Goal: Information Seeking & Learning: Learn about a topic

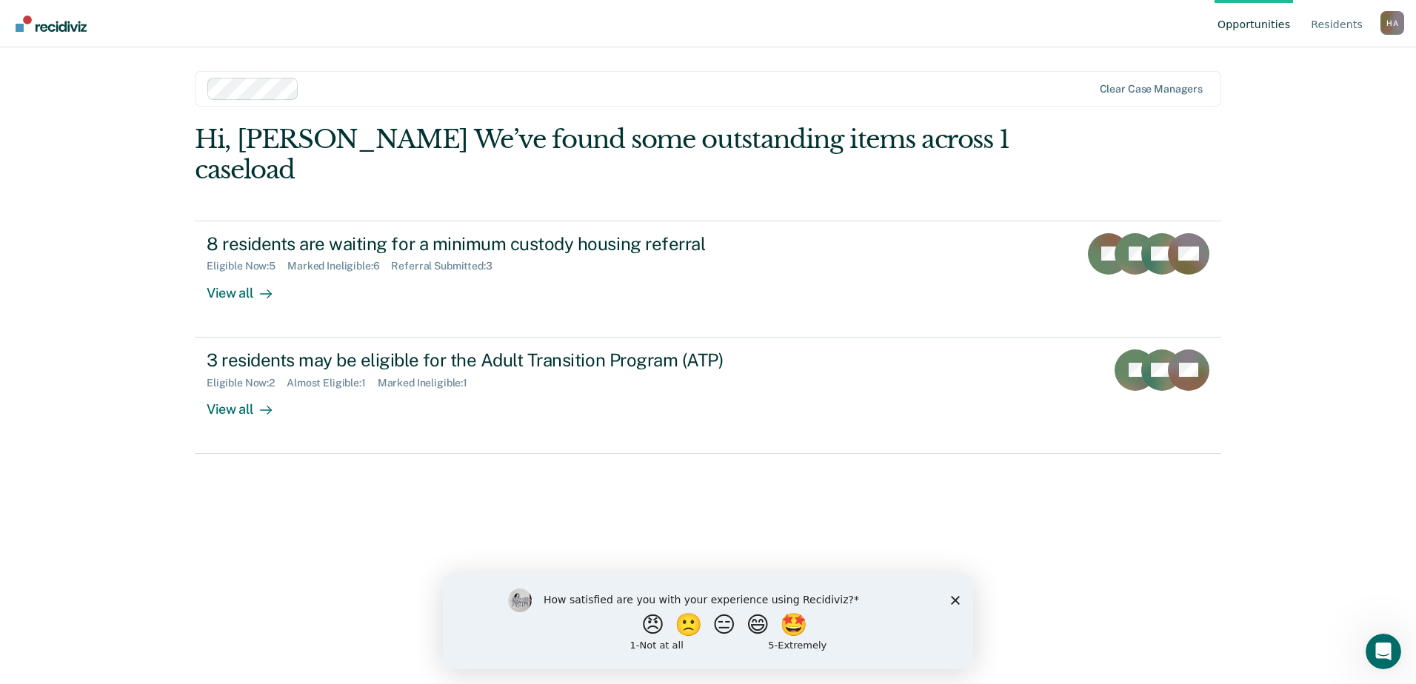
click at [951, 601] on icon "Close survey" at bounding box center [955, 599] width 9 height 9
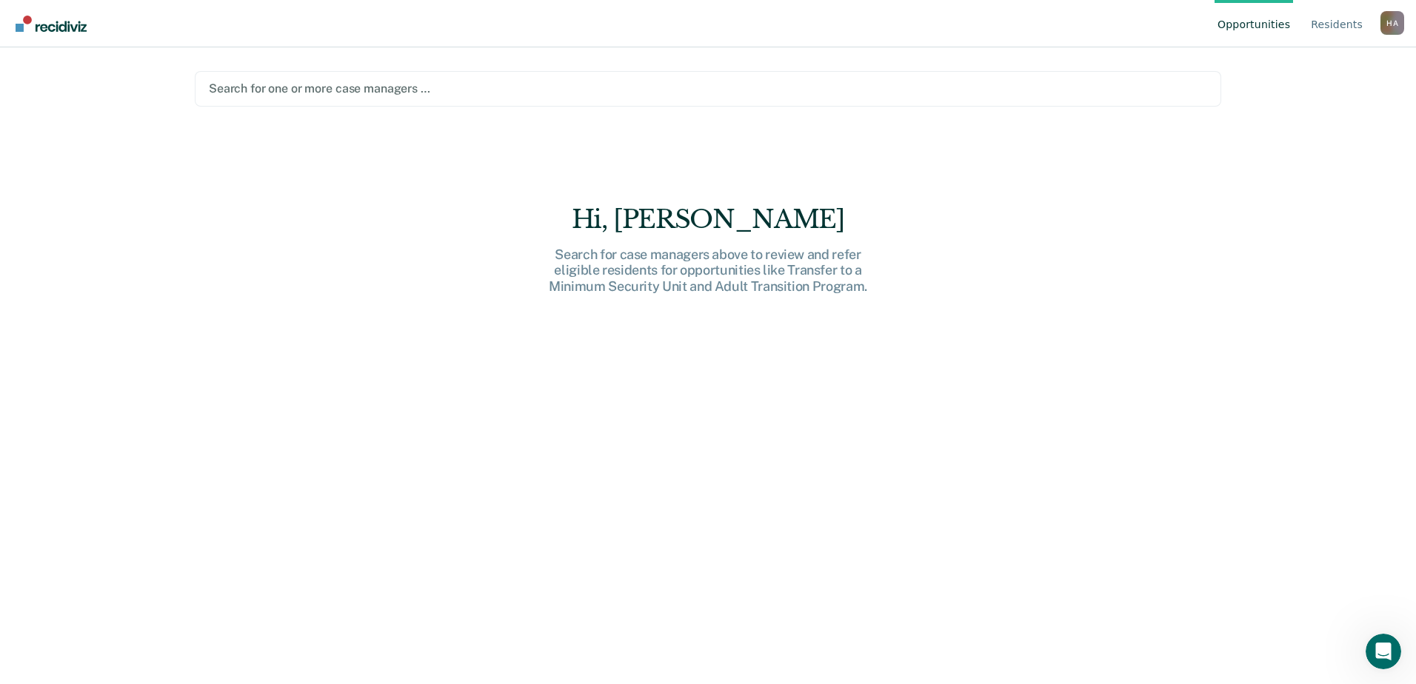
click at [295, 93] on div at bounding box center [708, 88] width 998 height 17
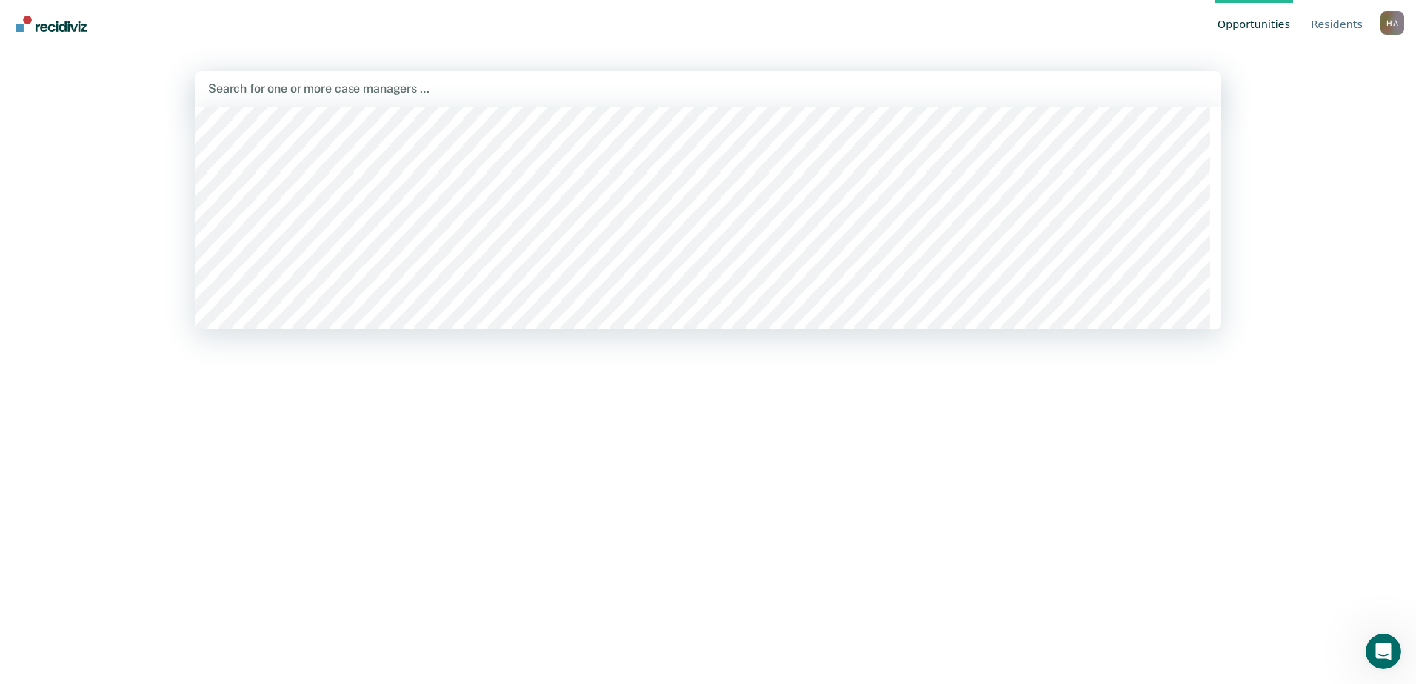
scroll to position [74, 0]
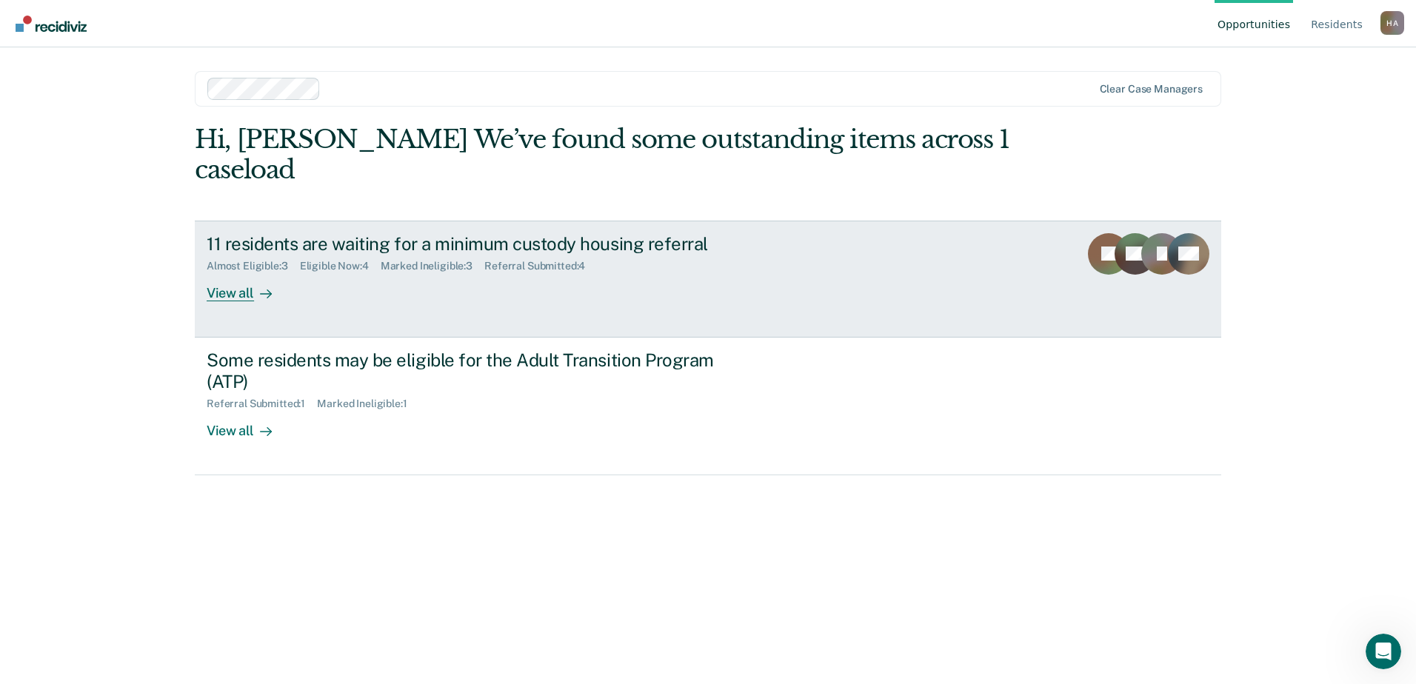
click at [232, 272] on div "View all" at bounding box center [248, 286] width 83 height 29
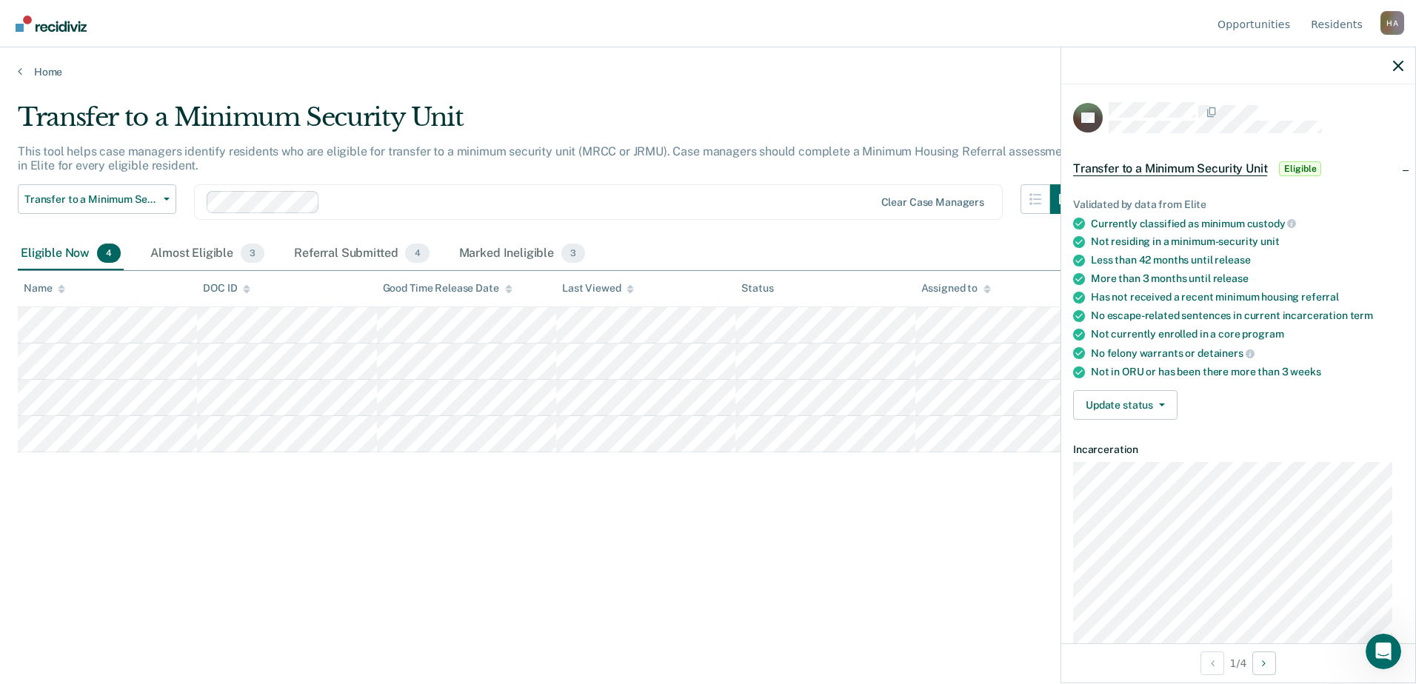
click at [826, 88] on main "Transfer to a Minimum Security Unit This tool helps case managers identify resi…" at bounding box center [708, 378] width 1416 height 601
click at [1393, 70] on icon "button" at bounding box center [1398, 66] width 10 height 10
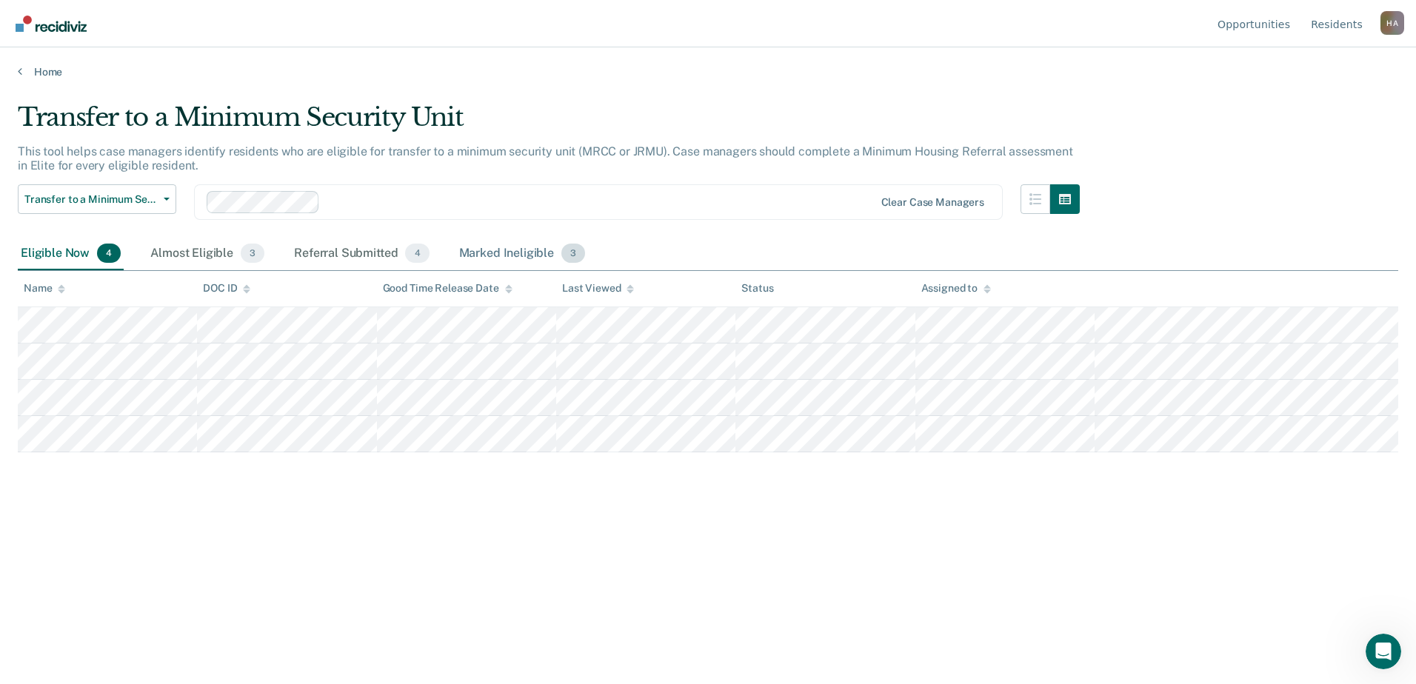
click at [522, 252] on div "Marked Ineligible 3" at bounding box center [522, 254] width 133 height 33
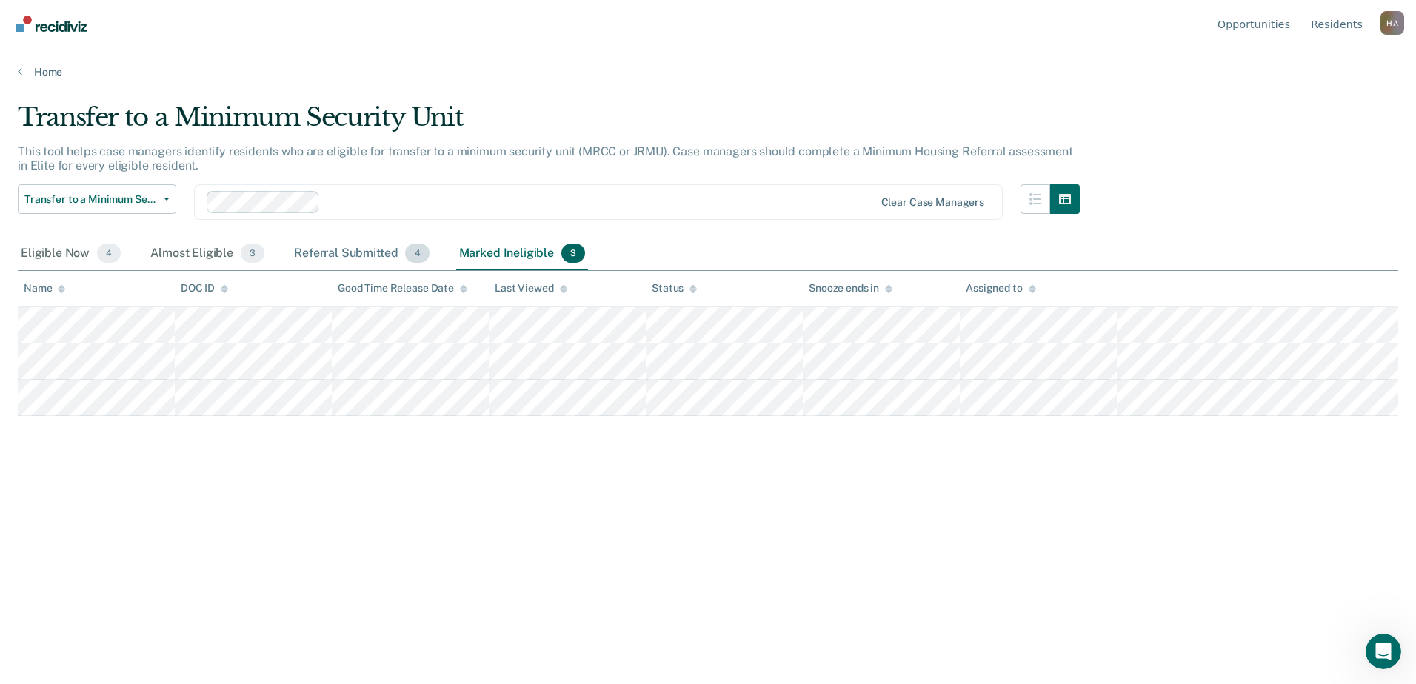
click at [358, 256] on div "Referral Submitted 4" at bounding box center [361, 254] width 141 height 33
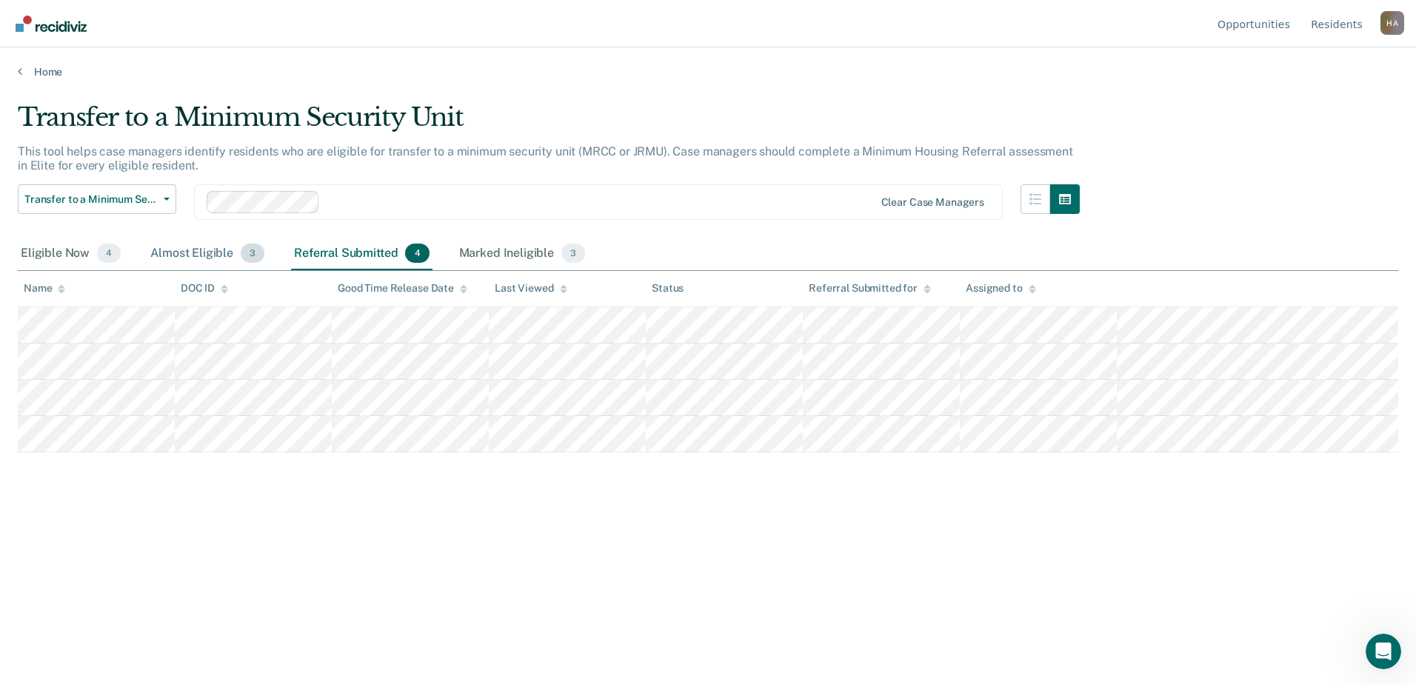
click at [155, 247] on div "Almost Eligible 3" at bounding box center [207, 254] width 120 height 33
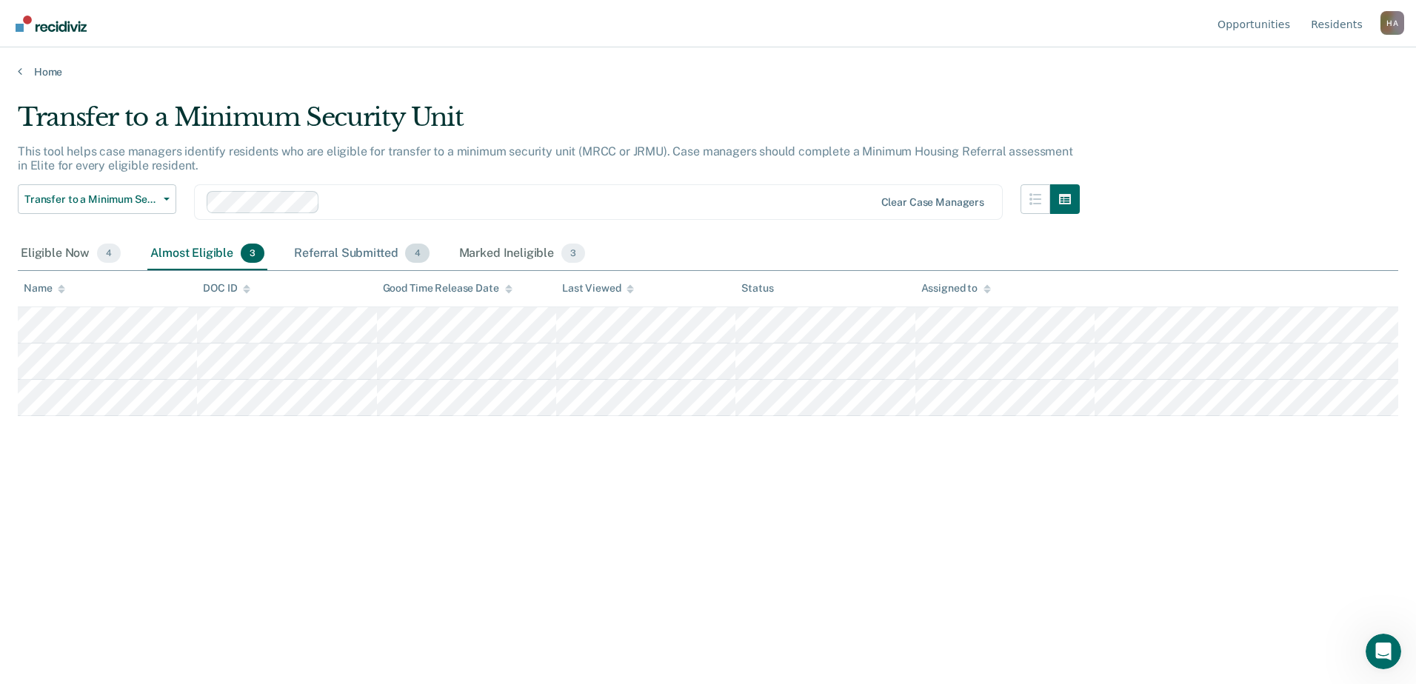
click at [335, 255] on div "Referral Submitted 4" at bounding box center [361, 254] width 141 height 33
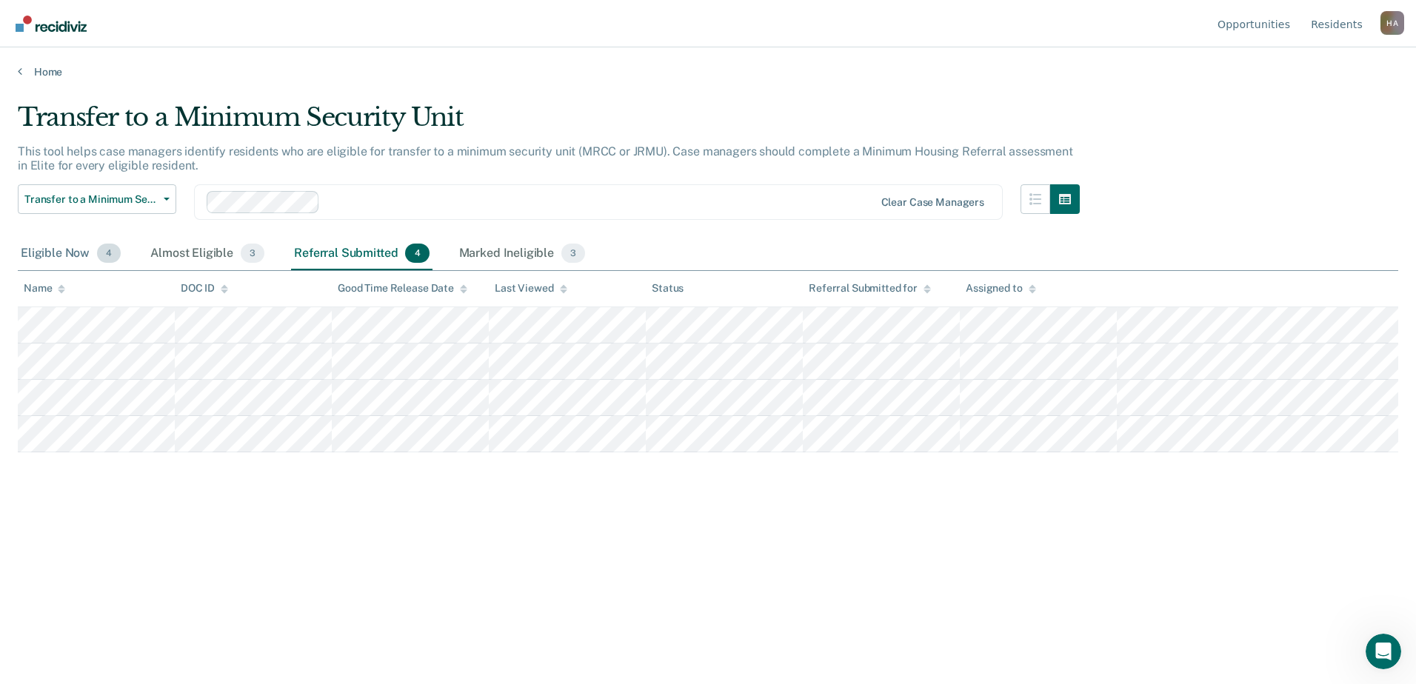
click at [76, 257] on div "Eligible Now 4" at bounding box center [71, 254] width 106 height 33
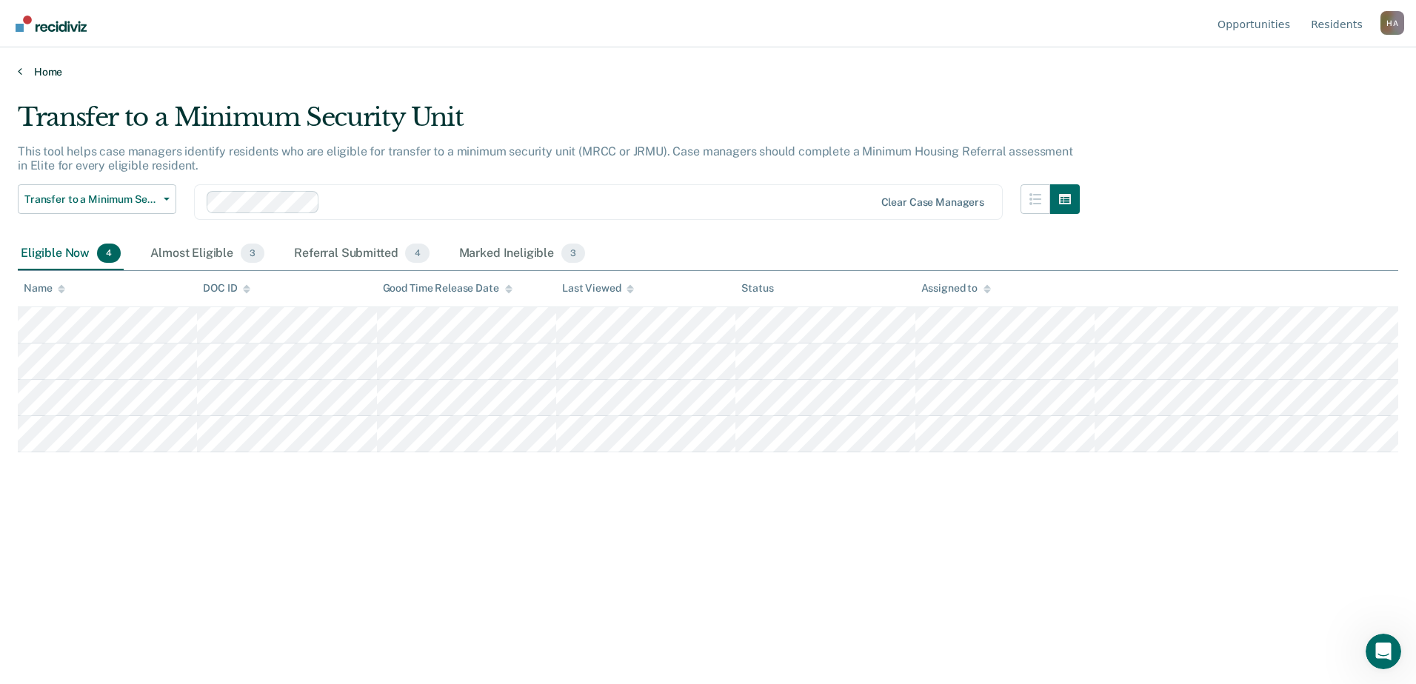
click at [57, 73] on link "Home" at bounding box center [708, 71] width 1380 height 13
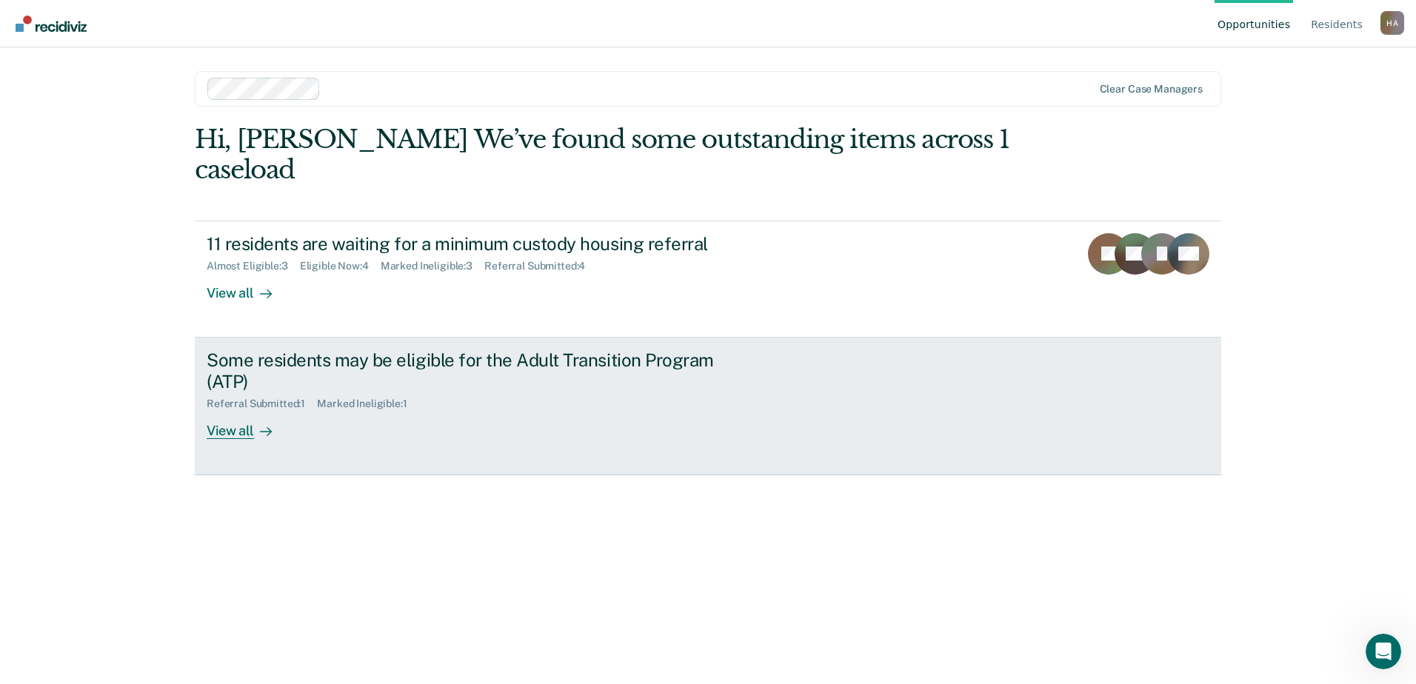
click at [221, 410] on div "View all" at bounding box center [248, 424] width 83 height 29
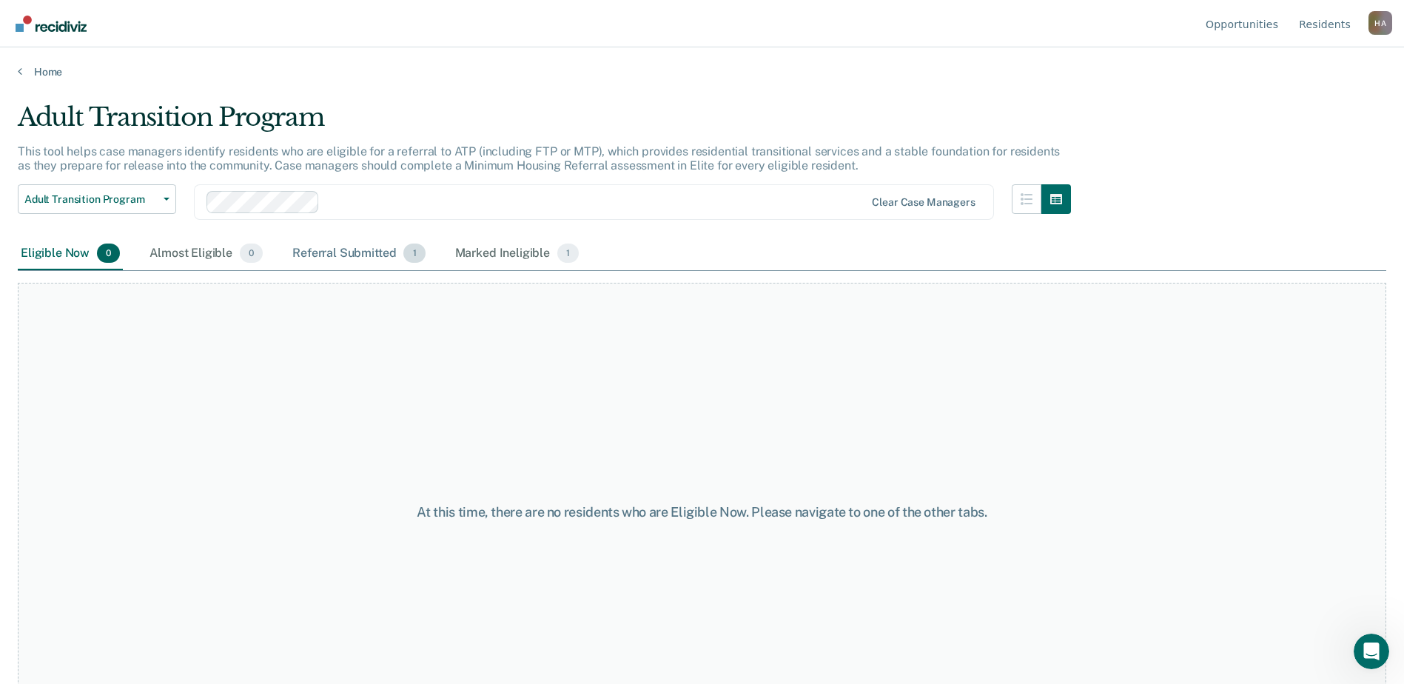
click at [333, 254] on div "Referral Submitted 1" at bounding box center [358, 254] width 138 height 33
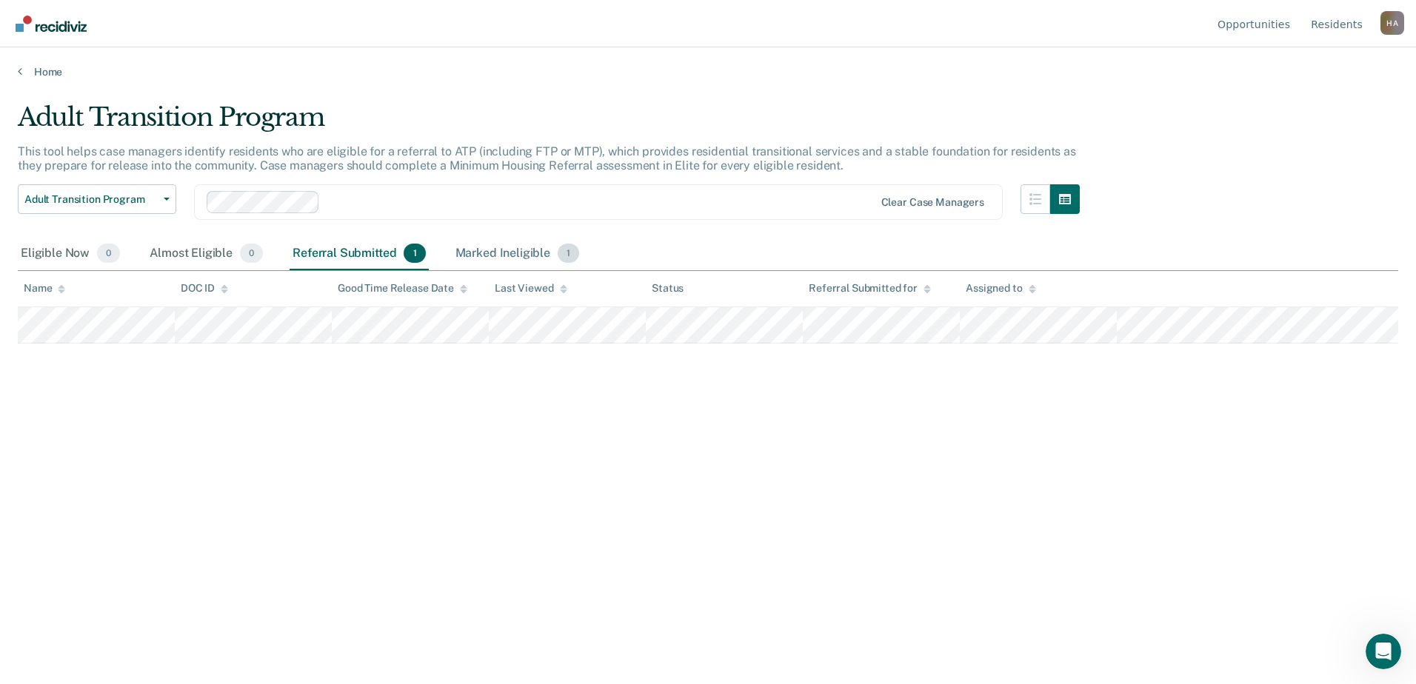
click at [495, 251] on div "Marked Ineligible 1" at bounding box center [517, 254] width 130 height 33
